Goal: Task Accomplishment & Management: Use online tool/utility

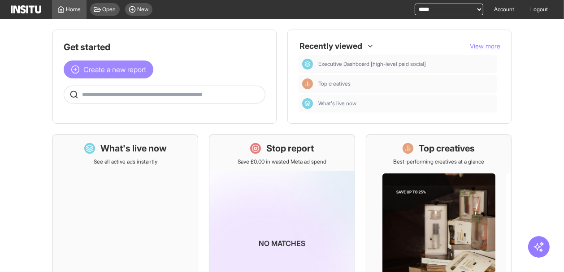
click at [114, 68] on span "Create a new report" at bounding box center [114, 69] width 63 height 11
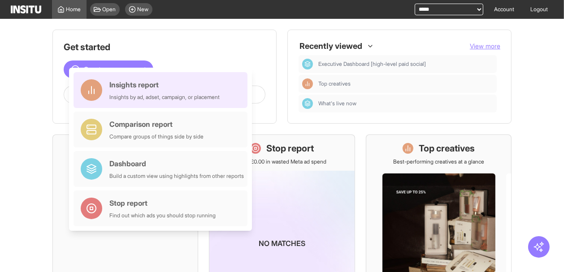
drag, startPoint x: 189, startPoint y: 90, endPoint x: 223, endPoint y: 89, distance: 33.6
click at [190, 90] on div "Insights report Insights by ad, adset, campaign, or placement" at bounding box center [164, 90] width 110 height 22
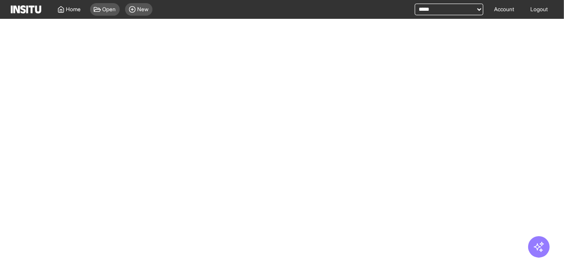
select select "**"
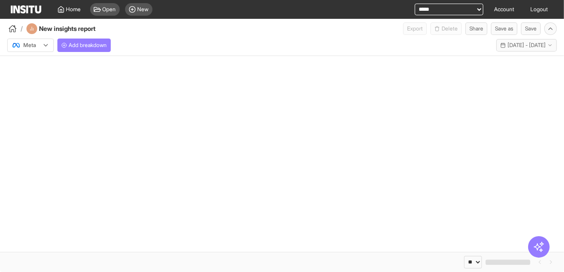
select select "**"
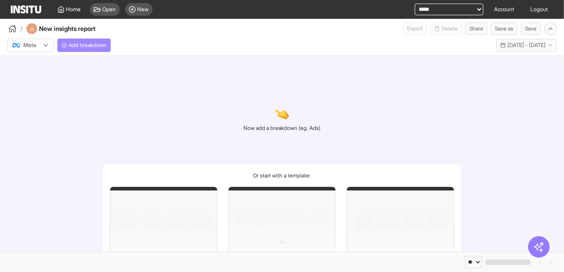
click at [100, 48] on span "Add breakdown" at bounding box center [88, 45] width 38 height 7
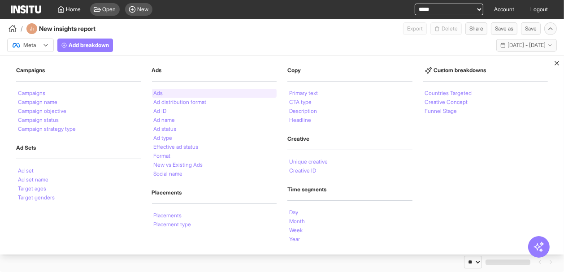
click at [155, 92] on li "Ads" at bounding box center [158, 93] width 9 height 5
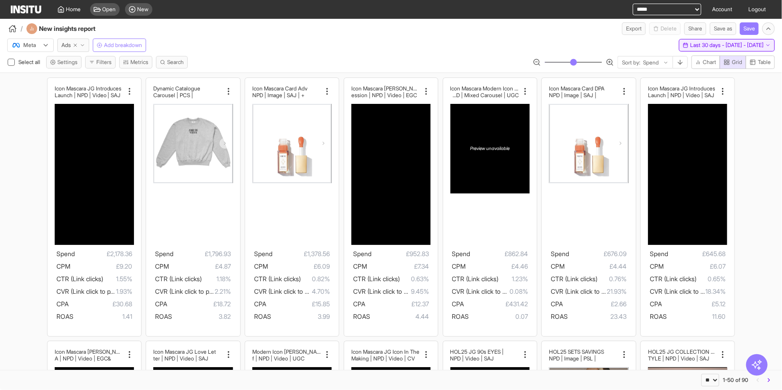
click at [563, 45] on span "Last 30 days - [DATE] - [DATE]" at bounding box center [726, 45] width 73 height 7
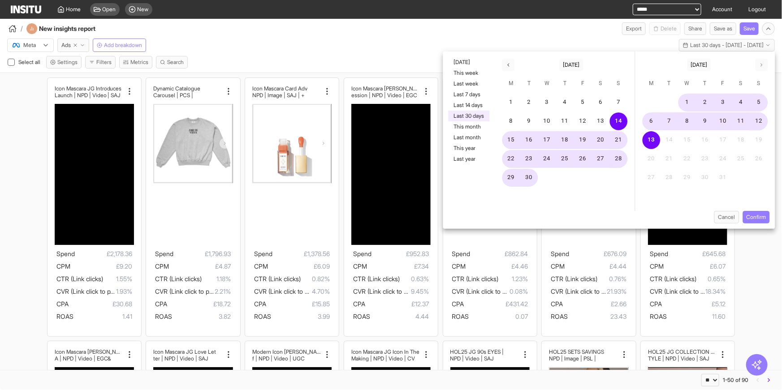
click at [563, 43] on div "Meta Ads Add breakdown Last 30 days - [DATE] - [DATE] [DATE] - [DATE]" at bounding box center [391, 43] width 782 height 17
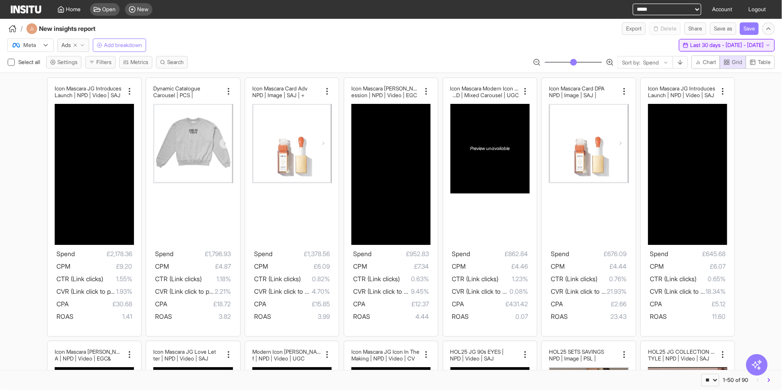
click at [563, 46] on span "Last 30 days - [DATE] - [DATE]" at bounding box center [726, 45] width 73 height 7
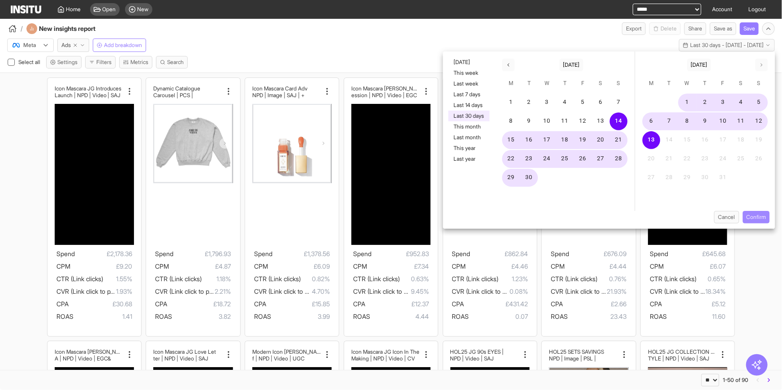
click at [563, 220] on button "Confirm" at bounding box center [756, 217] width 27 height 13
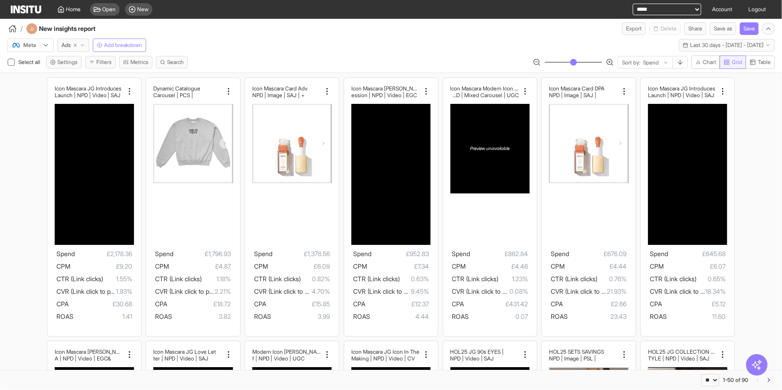
click at [563, 61] on button "Grid" at bounding box center [733, 62] width 26 height 13
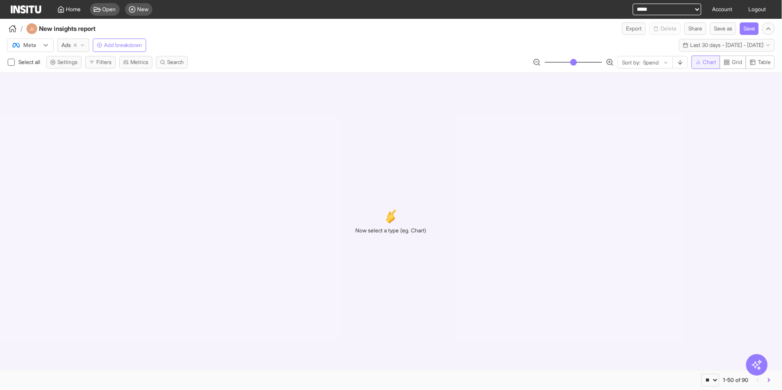
click at [563, 62] on span "Chart" at bounding box center [708, 62] width 13 height 7
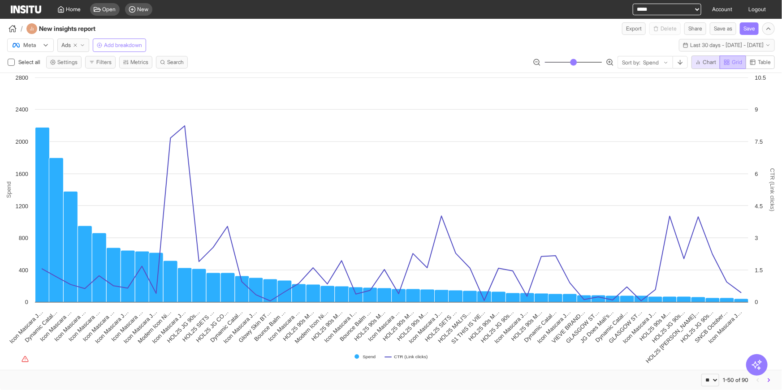
click at [563, 60] on rect "button" at bounding box center [728, 61] width 2 height 2
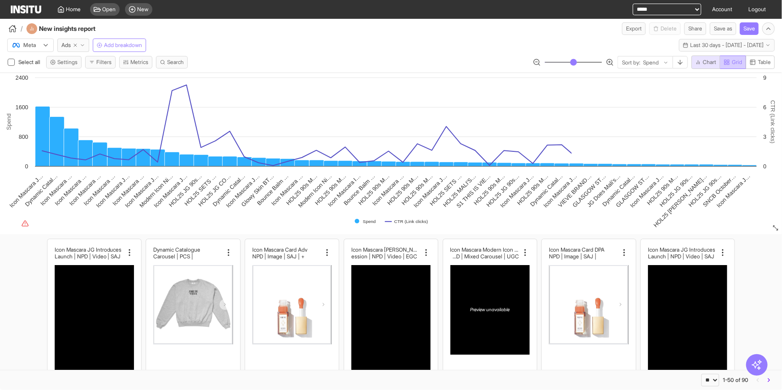
click at [563, 60] on icon "button" at bounding box center [727, 62] width 6 height 6
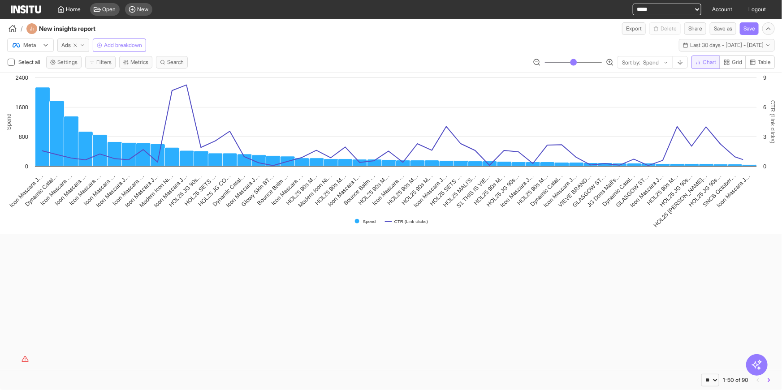
click at [563, 61] on icon "button" at bounding box center [697, 62] width 5 height 5
